Goal: Use online tool/utility: Utilize a website feature to perform a specific function

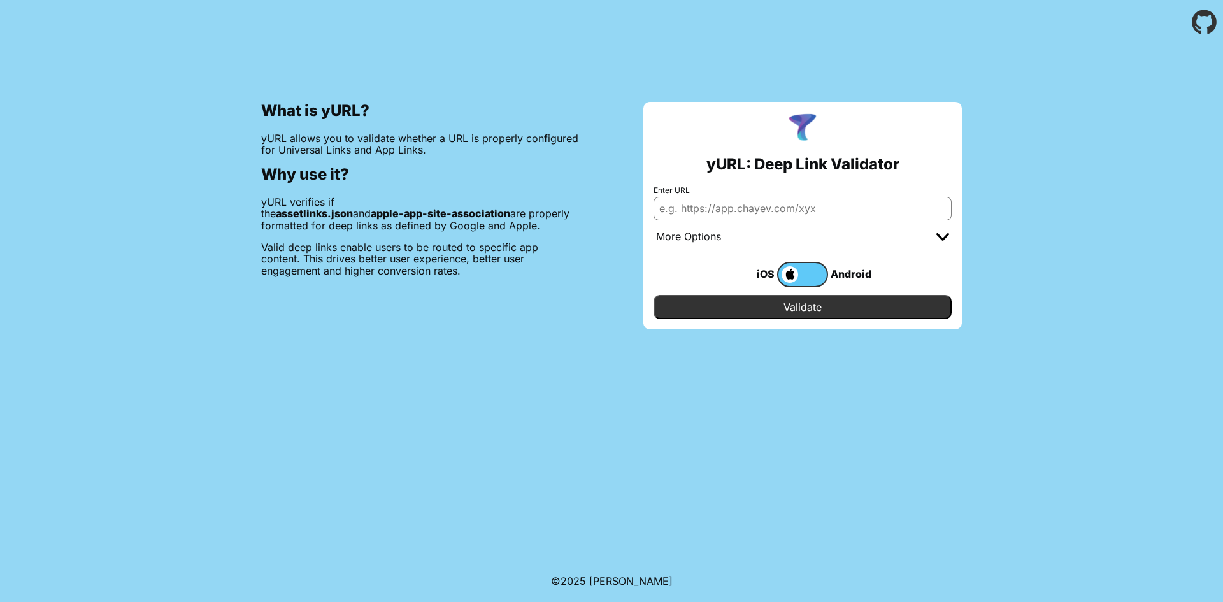
click at [734, 208] on input "Enter URL" at bounding box center [802, 208] width 298 height 23
type input "bbteacher.bravobravoapp.com"
click at [748, 301] on input "Validate" at bounding box center [802, 307] width 298 height 24
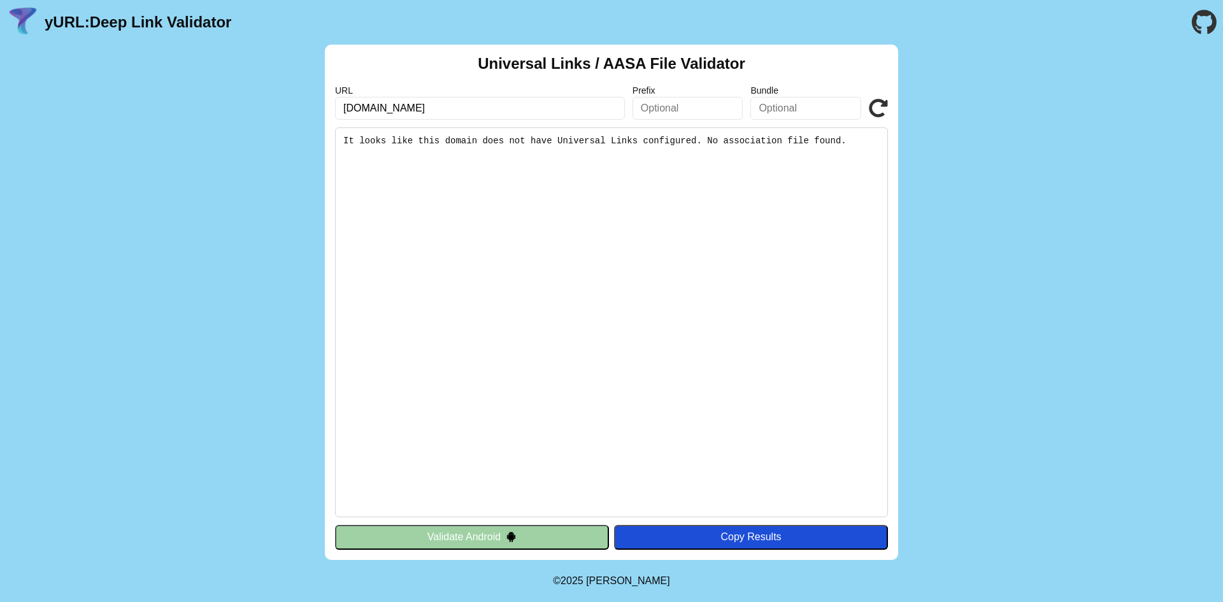
click at [519, 112] on input "bbteacher.bravobravoapp.com" at bounding box center [480, 108] width 290 height 23
paste input "web"
type input "[DOMAIN_NAME]"
click at [874, 110] on icon at bounding box center [878, 108] width 19 height 19
click at [355, 106] on input "[DOMAIN_NAME]" at bounding box center [480, 108] width 290 height 23
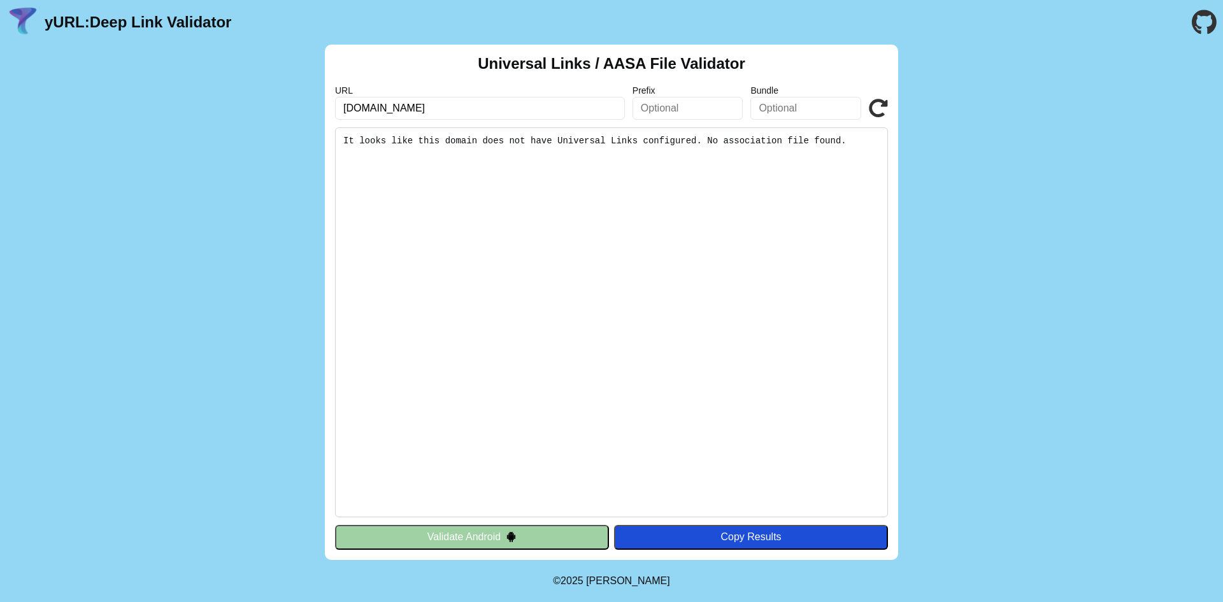
drag, startPoint x: 364, startPoint y: 106, endPoint x: 306, endPoint y: 108, distance: 58.7
click at [306, 108] on div "Universal Links / AASA File Validator URL web.bravobravoapp.com Prefix Bundle V…" at bounding box center [611, 302] width 1223 height 515
type input "bravobravoapp.com"
click at [883, 108] on icon at bounding box center [878, 108] width 19 height 19
click at [881, 106] on icon at bounding box center [878, 108] width 19 height 19
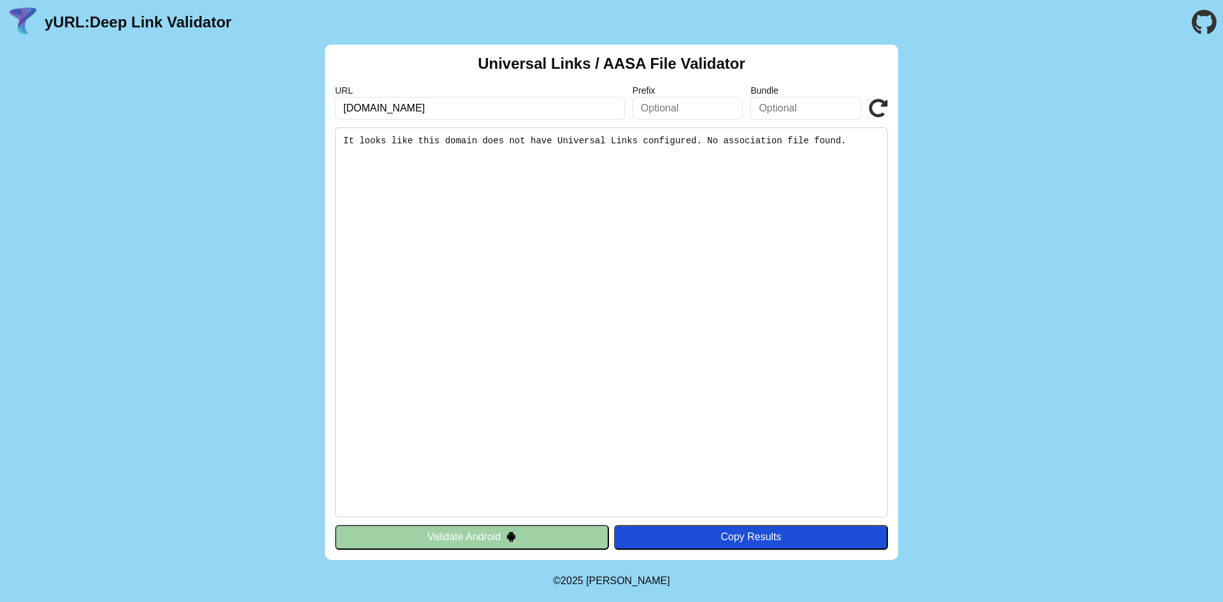
click at [534, 542] on button "Validate Android" at bounding box center [472, 537] width 274 height 24
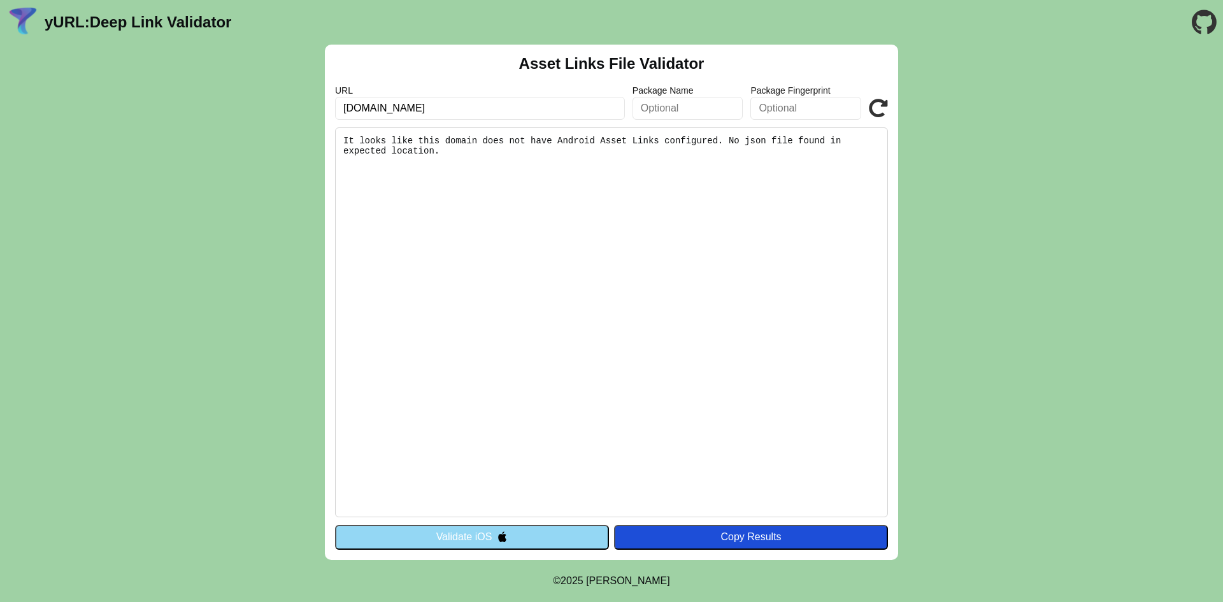
click at [534, 542] on button "Validate iOS" at bounding box center [472, 537] width 274 height 24
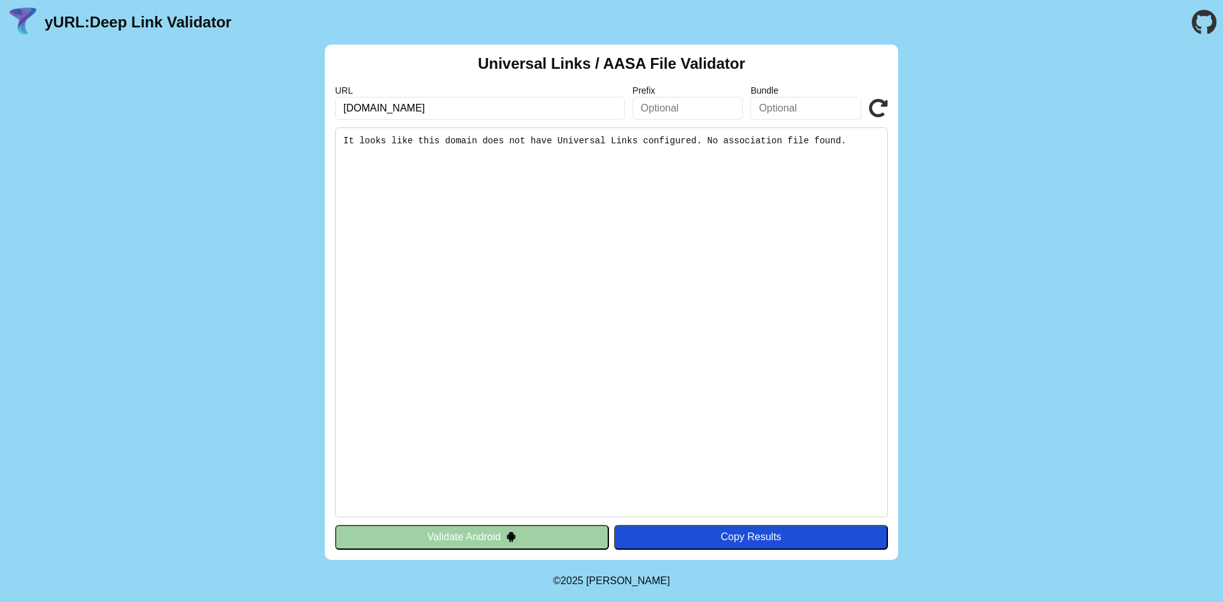
click at [515, 244] on pre "It looks like this domain does not have Universal Links configured. No associat…" at bounding box center [611, 322] width 553 height 390
click at [506, 534] on img at bounding box center [511, 536] width 11 height 11
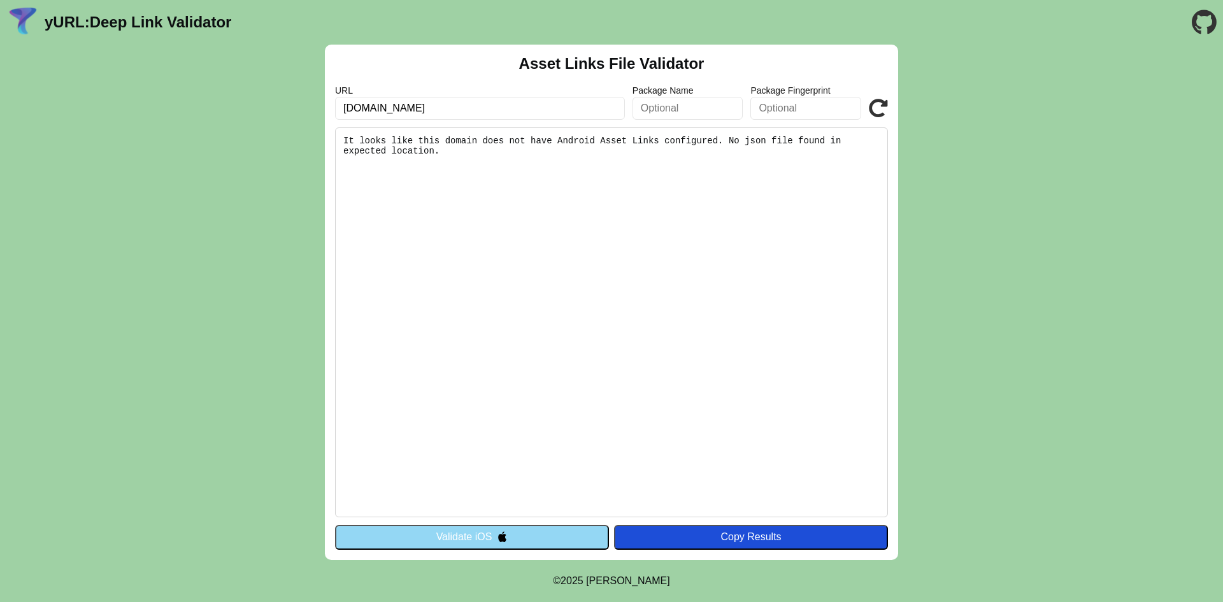
click at [506, 534] on img at bounding box center [502, 536] width 11 height 11
